Goal: Transaction & Acquisition: Purchase product/service

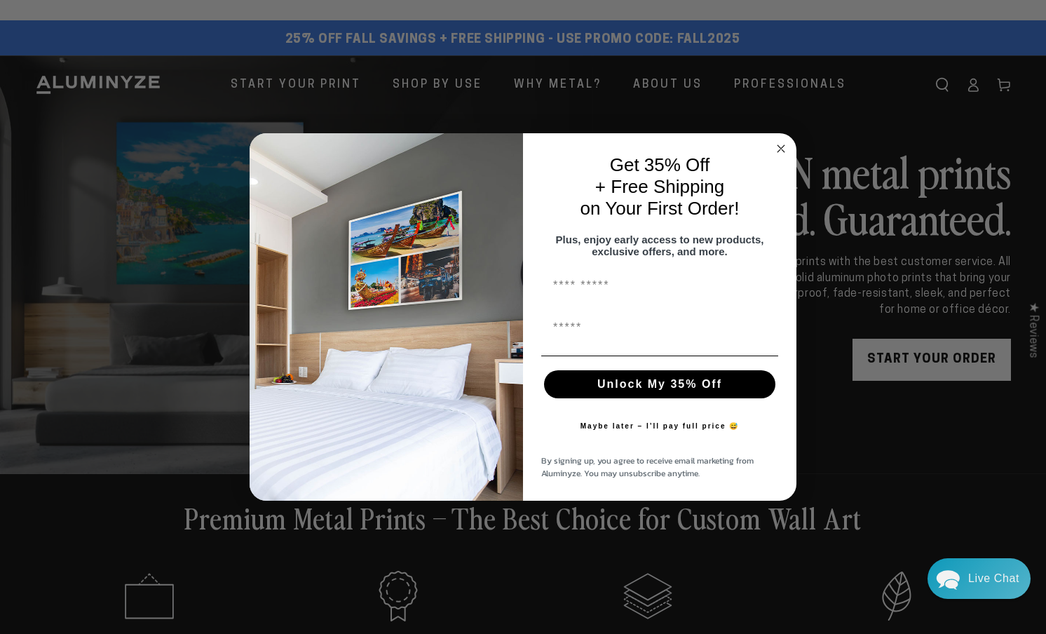
click at [329, 78] on div "Close dialog Get 35% Off + Free Shipping on Your First Order! Plus, enjoy early…" at bounding box center [523, 317] width 1046 height 634
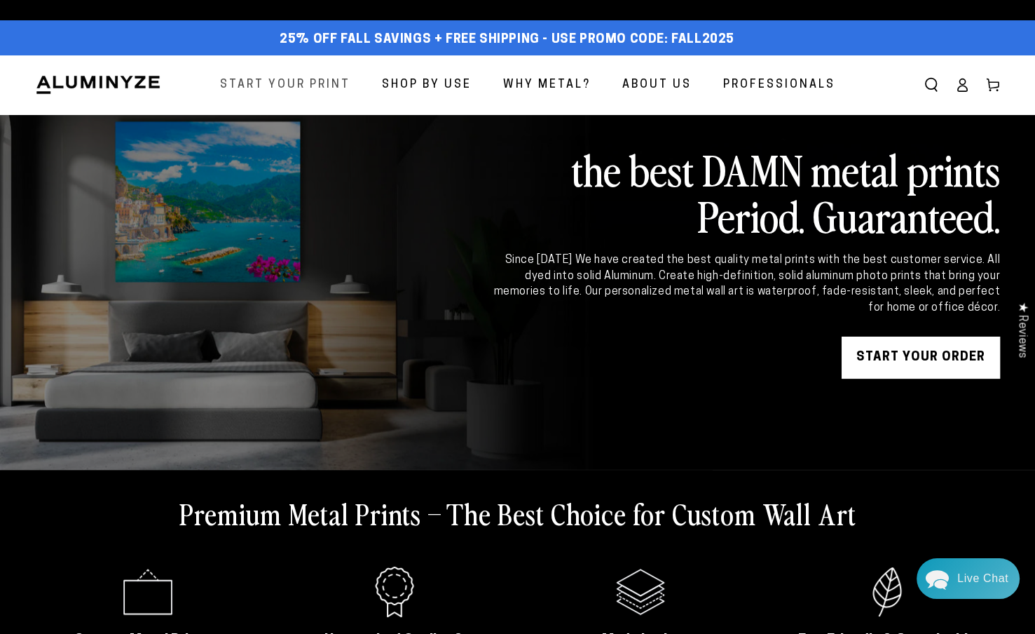
click at [329, 86] on span "Start Your Print" at bounding box center [285, 85] width 130 height 20
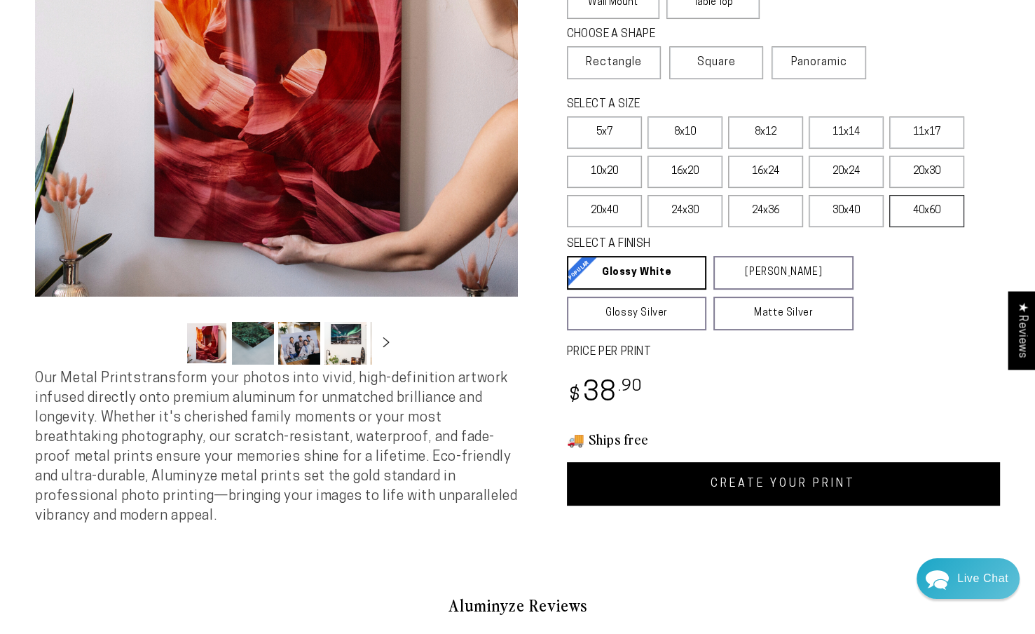
select select "**********"
click at [929, 204] on label "40x60" at bounding box center [927, 211] width 75 height 32
